Goal: Task Accomplishment & Management: Manage account settings

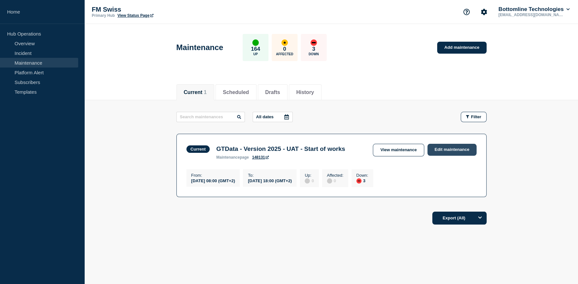
click at [443, 151] on link "Edit maintenance" at bounding box center [452, 150] width 49 height 12
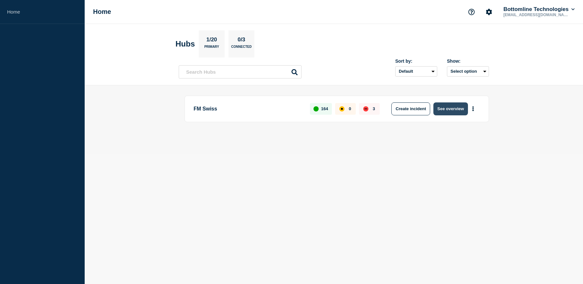
click at [448, 112] on button "See overview" at bounding box center [451, 109] width 34 height 13
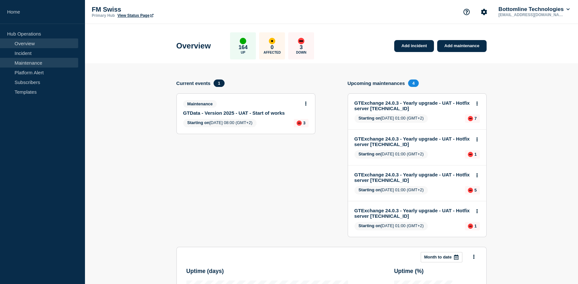
click at [21, 59] on link "Maintenance" at bounding box center [39, 63] width 78 height 10
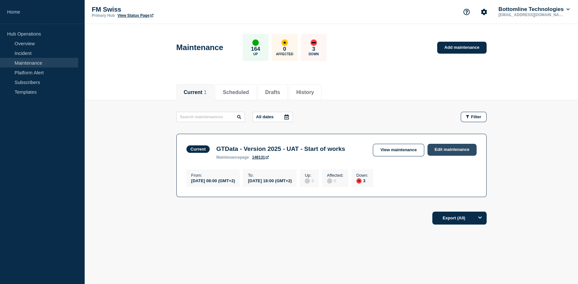
click at [442, 150] on link "Edit maintenance" at bounding box center [452, 150] width 49 height 12
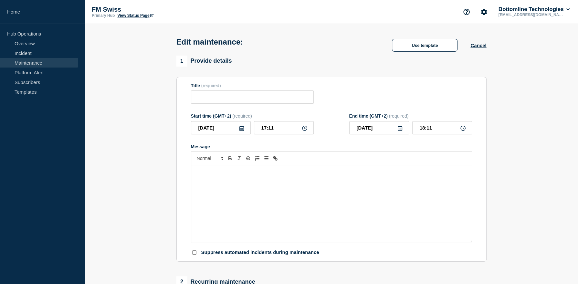
type input "GTData - Version 2025 - UAT - Start of works"
type input "2025-10-08"
type input "08:00"
type input "18:00"
checkbox input "false"
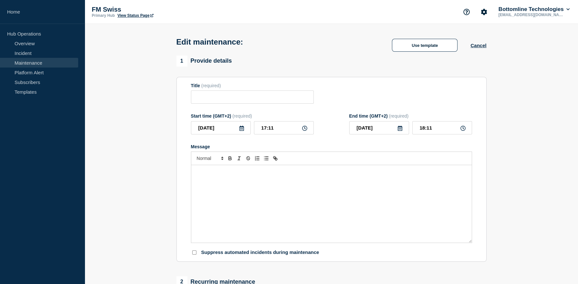
checkbox input "true"
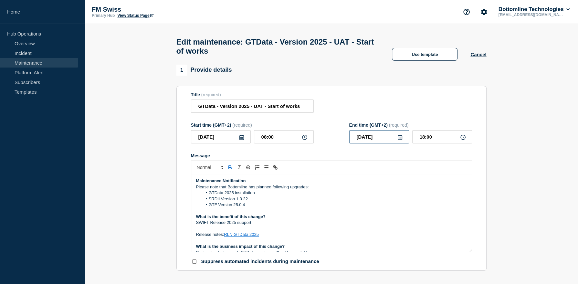
click at [378, 139] on input "[DATE]" at bounding box center [380, 136] width 60 height 13
type input "2025-10-10"
click at [412, 191] on div "10" at bounding box center [412, 190] width 9 height 9
click at [257, 182] on div "Maintenance Notification Please note that Bottomline has planned following upgr…" at bounding box center [331, 213] width 281 height 78
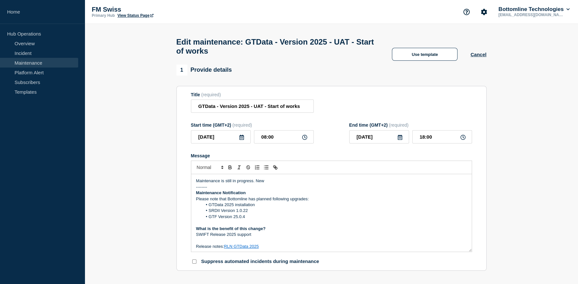
click at [282, 184] on p "Maintenance is still in progress. New" at bounding box center [331, 181] width 271 height 6
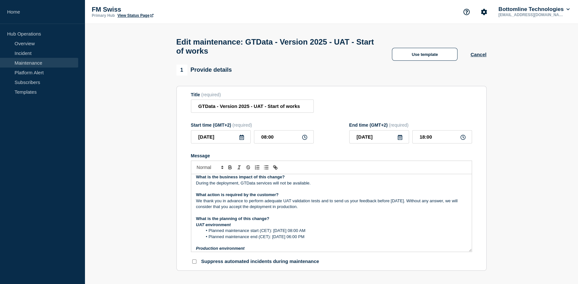
scroll to position [97, 0]
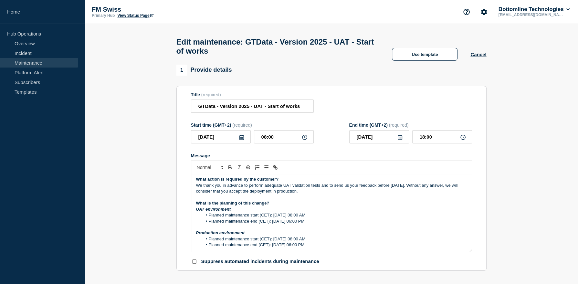
click at [270, 224] on li "Planned maintenance end (CET): Thursday 9th October 2025 - 06:00 PM" at bounding box center [334, 222] width 265 height 6
drag, startPoint x: 272, startPoint y: 224, endPoint x: 351, endPoint y: 226, distance: 78.3
click at [351, 224] on li "Planned maintenance end (CET): Thursday 9th October 2025 - 06:00 PM" at bounding box center [334, 222] width 265 height 6
copy li "Thursday 9th October 2025 - 06:00 PM"
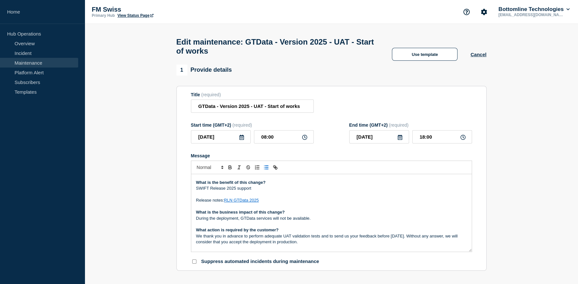
scroll to position [0, 0]
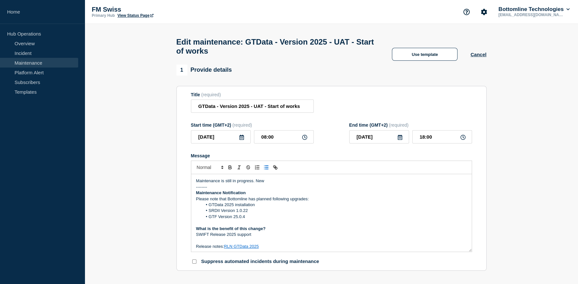
click at [269, 184] on p "Maintenance is still in progress. New" at bounding box center [331, 181] width 271 height 6
click at [274, 184] on p "Maintenance is still in progress. New Thursday 9th October 2025 - 06:00 PM" at bounding box center [331, 181] width 271 height 6
click at [268, 184] on p "Maintenance is still in progress. New Thursday 9th October 2025 - 06:00 PM" at bounding box center [331, 181] width 271 height 6
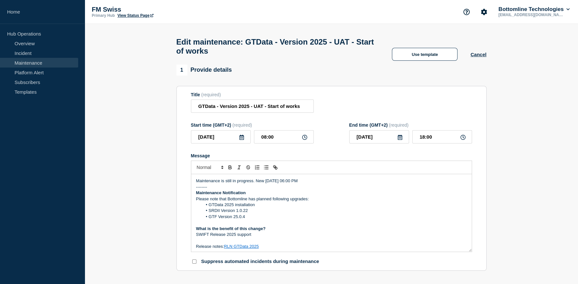
click at [253, 184] on p "Maintenance is still in progress. New Friday 10th October 2025 - 06:00 PM" at bounding box center [331, 181] width 271 height 6
click at [279, 184] on p "Maintenance is still in progress on UAT. New Friday 10th October 2025 - 06:00 PM" at bounding box center [331, 181] width 271 height 6
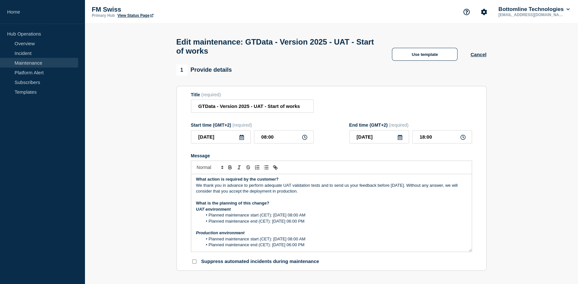
click at [296, 224] on li "Planned maintenance end (CET): Thursday 9th October 2025 - 06:00 PM" at bounding box center [334, 222] width 265 height 6
click at [277, 224] on li "Planned maintenance end (CET): Thursday 9th October 2025 - 06:00 PM" at bounding box center [334, 222] width 265 height 6
click at [283, 224] on li "Planned maintenance end (CET): Fridy 9th October 2025 - 06:00 PM" at bounding box center [334, 222] width 265 height 6
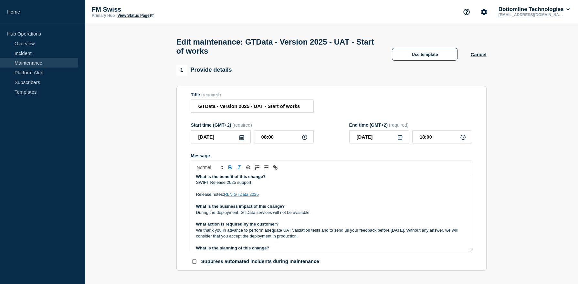
scroll to position [0, 0]
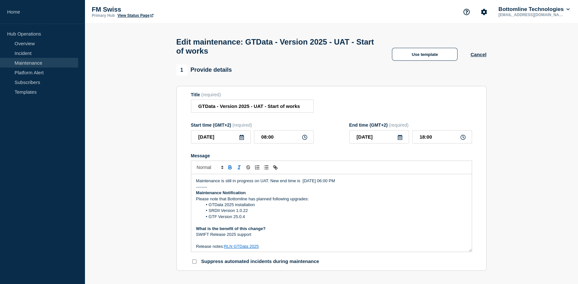
click at [406, 184] on p "Maintenance is still in progress on UAT. New end time is Friday 10th October 20…" at bounding box center [331, 181] width 271 height 6
click at [300, 184] on p "Maintenance is still in progress on UAT. New end time is Friday 10th October 20…" at bounding box center [331, 181] width 271 height 6
copy p "Maintenance is still in progress on UAT. New end expected time is Friday 10th O…"
click at [416, 202] on p "Please note that Bottomline has planned following upgrades:" at bounding box center [331, 199] width 271 height 6
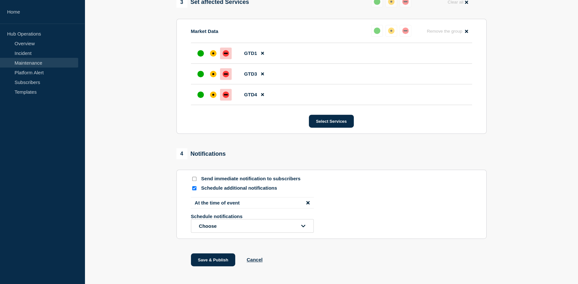
scroll to position [374, 0]
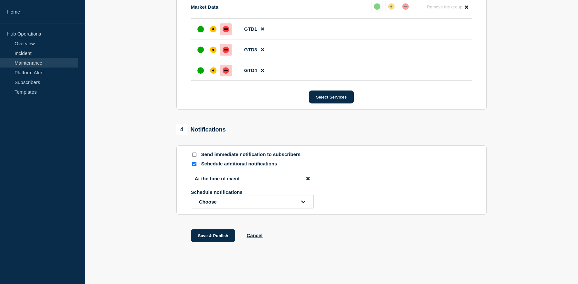
click at [193, 154] on input "Send immediate notification to subscribers" at bounding box center [194, 155] width 4 height 4
checkbox input "true"
click at [251, 177] on li "At the time of event" at bounding box center [252, 178] width 123 height 11
click at [310, 177] on li "At the time of event" at bounding box center [252, 178] width 123 height 11
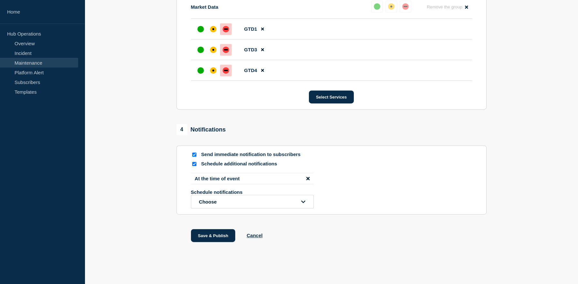
click at [309, 177] on icon "disable notification At the time of event" at bounding box center [308, 178] width 3 height 3
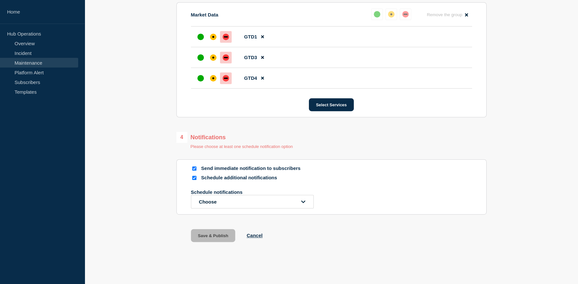
click at [193, 177] on input "Schedule additional notifications" at bounding box center [194, 178] width 4 height 4
checkbox input "false"
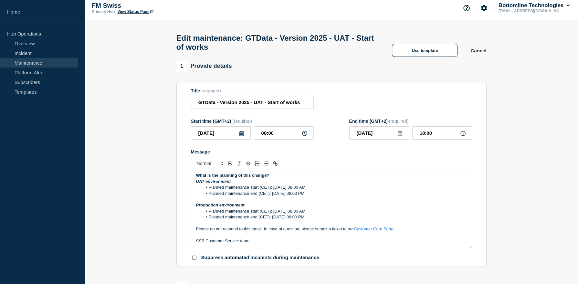
scroll to position [0, 0]
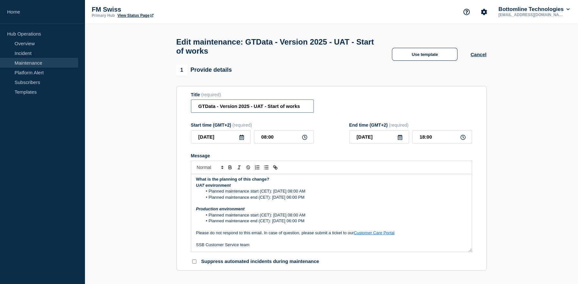
click at [271, 108] on input "GTData - Version 2025 - UAT - Start of works" at bounding box center [252, 106] width 123 height 13
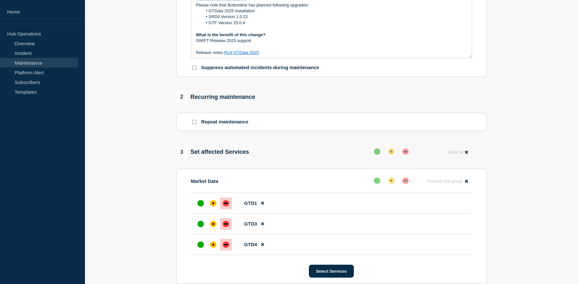
scroll to position [336, 0]
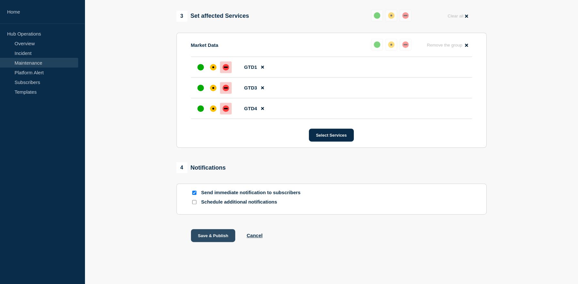
type input "GTData - Version 2025 - UAT - In progress"
click at [206, 238] on button "Save & Publish" at bounding box center [213, 235] width 45 height 13
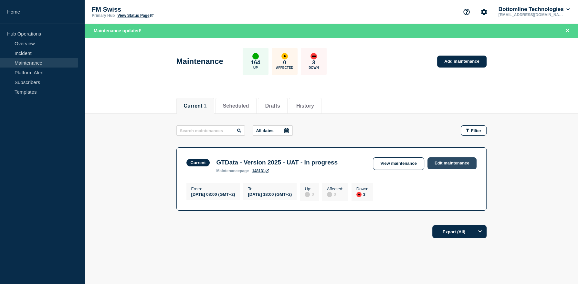
click at [444, 163] on link "Edit maintenance" at bounding box center [452, 163] width 49 height 12
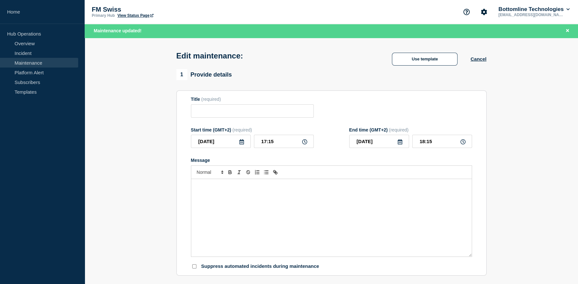
type input "GTData - Version 2025 - UAT - In progress"
type input "2025-10-08"
type input "08:00"
type input "2025-10-10"
type input "18:00"
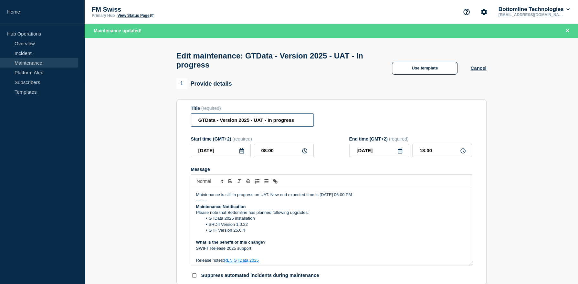
click at [267, 124] on input "GTData - Version 2025 - UAT - In progress" at bounding box center [252, 119] width 123 height 13
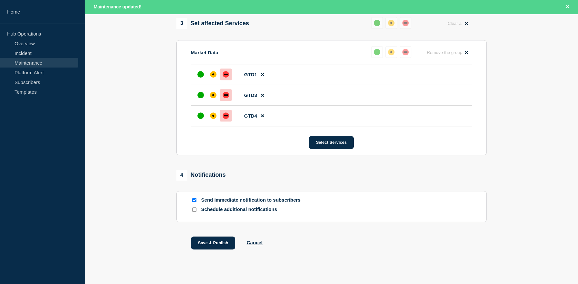
scroll to position [350, 0]
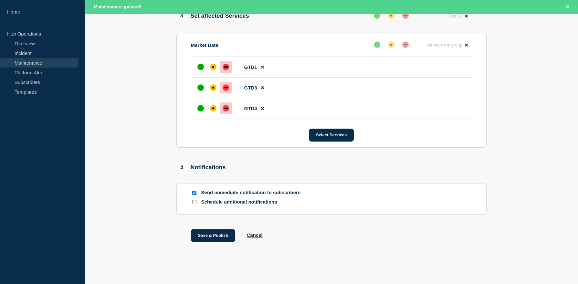
type input "GTData - Version 2025 - UAT - End of works"
click at [193, 193] on input "Send immediate notification to subscribers" at bounding box center [194, 193] width 4 height 4
checkbox input "false"
click at [191, 201] on div at bounding box center [194, 202] width 6 height 6
click at [194, 203] on input "Schedule additional notifications" at bounding box center [194, 202] width 4 height 4
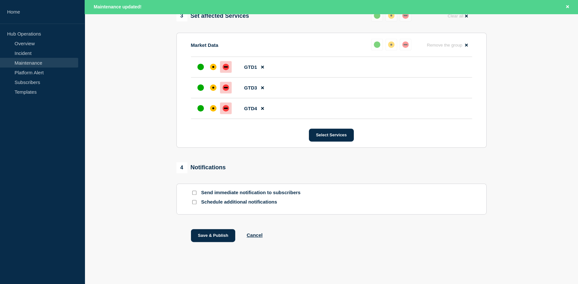
checkbox input "true"
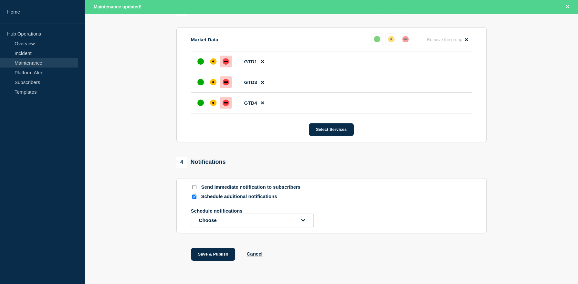
click at [260, 233] on section "Send immediate notification to subscribers Schedule additional notifications Sc…" at bounding box center [332, 205] width 310 height 55
click at [260, 227] on button "Choose" at bounding box center [252, 221] width 123 height 14
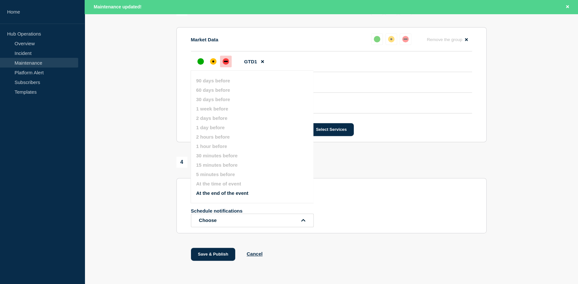
click at [246, 196] on button "At the end of the event" at bounding box center [222, 192] width 52 height 5
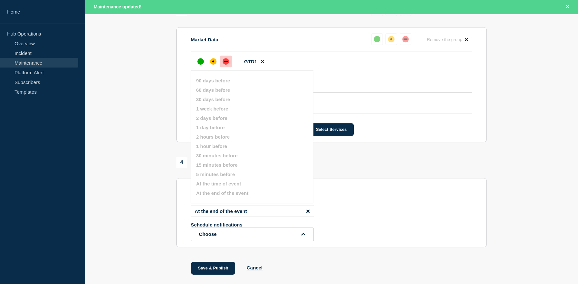
click at [357, 232] on div "Schedule notifications Choose" at bounding box center [331, 231] width 281 height 19
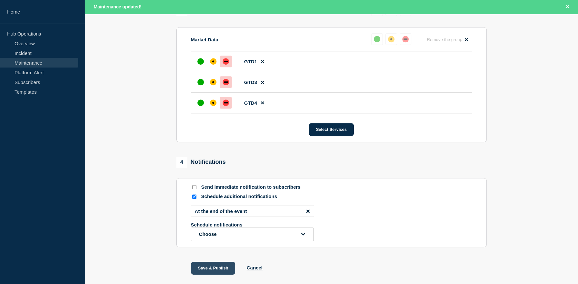
click at [207, 272] on button "Save & Publish" at bounding box center [213, 268] width 45 height 13
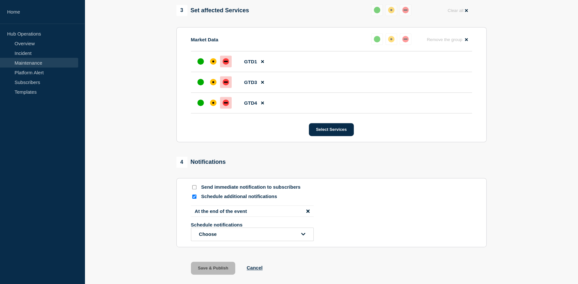
scroll to position [336, 0]
